Goal: Find specific page/section: Find specific page/section

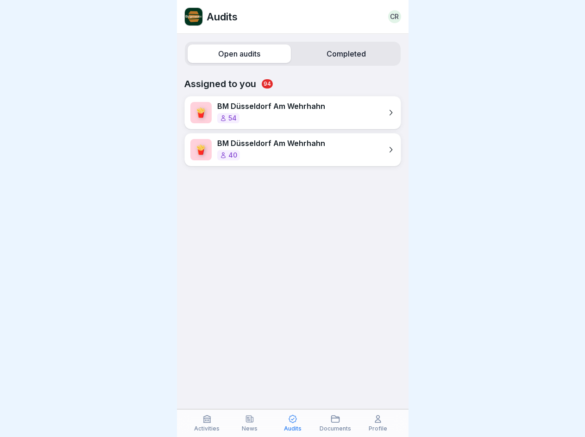
click at [237, 54] on label "Open audits" at bounding box center [239, 53] width 103 height 19
click at [340, 54] on label "Completed" at bounding box center [346, 53] width 103 height 19
click at [207, 423] on icon at bounding box center [206, 418] width 9 height 9
click at [250, 423] on icon at bounding box center [249, 418] width 9 height 9
click at [292, 423] on icon at bounding box center [292, 418] width 9 height 9
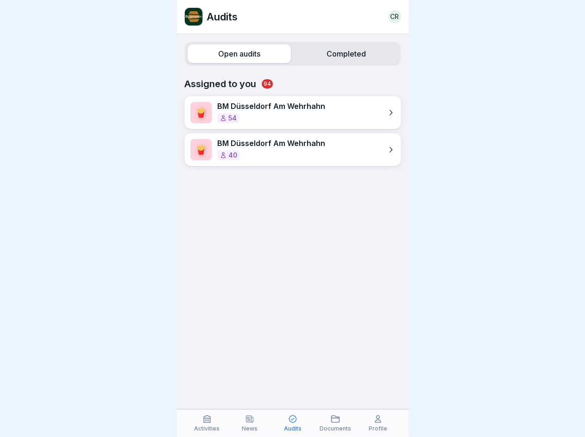
click at [335, 423] on icon at bounding box center [335, 418] width 9 height 9
click at [378, 423] on icon at bounding box center [377, 418] width 9 height 9
